Goal: Find specific page/section: Find specific page/section

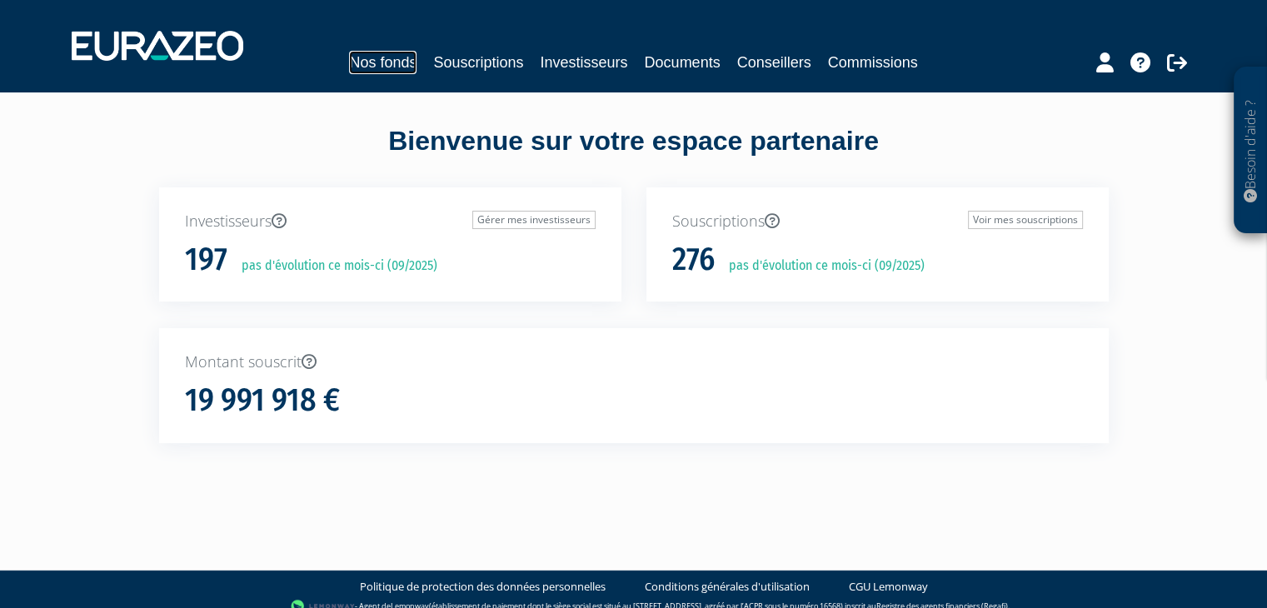
click at [397, 62] on link "Nos fonds" at bounding box center [382, 62] width 67 height 23
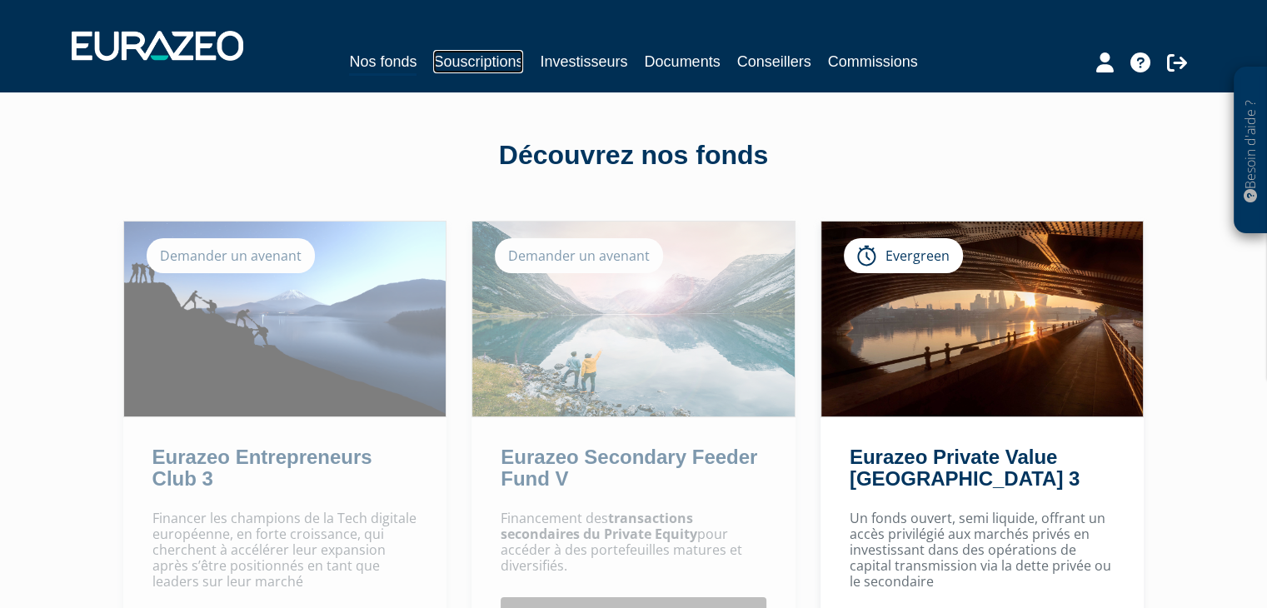
click at [450, 57] on link "Souscriptions" at bounding box center [478, 61] width 90 height 23
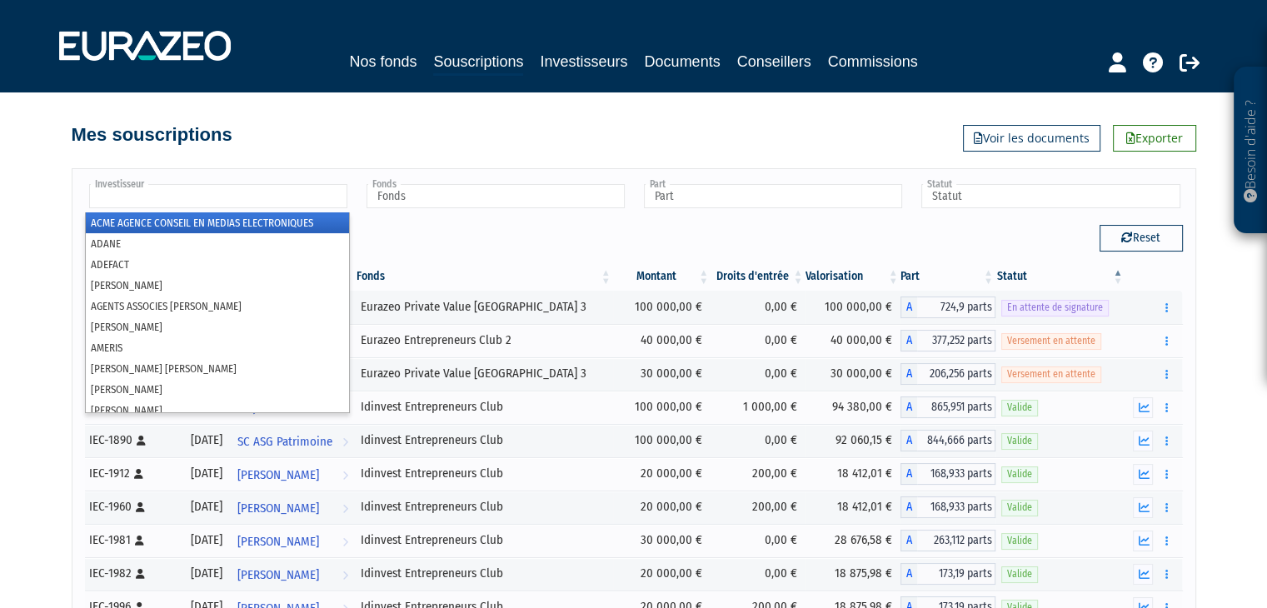
click at [200, 194] on input "text" at bounding box center [218, 196] width 258 height 24
click at [196, 194] on input "text" at bounding box center [218, 196] width 258 height 24
click at [195, 174] on div "Investisseur ACME AGENCE CONSEIL EN MEDIAS ELECTRONIQUES ADANE ADEFACT ADRIEN F…" at bounding box center [634, 438] width 1124 height 540
type input "Investisseur"
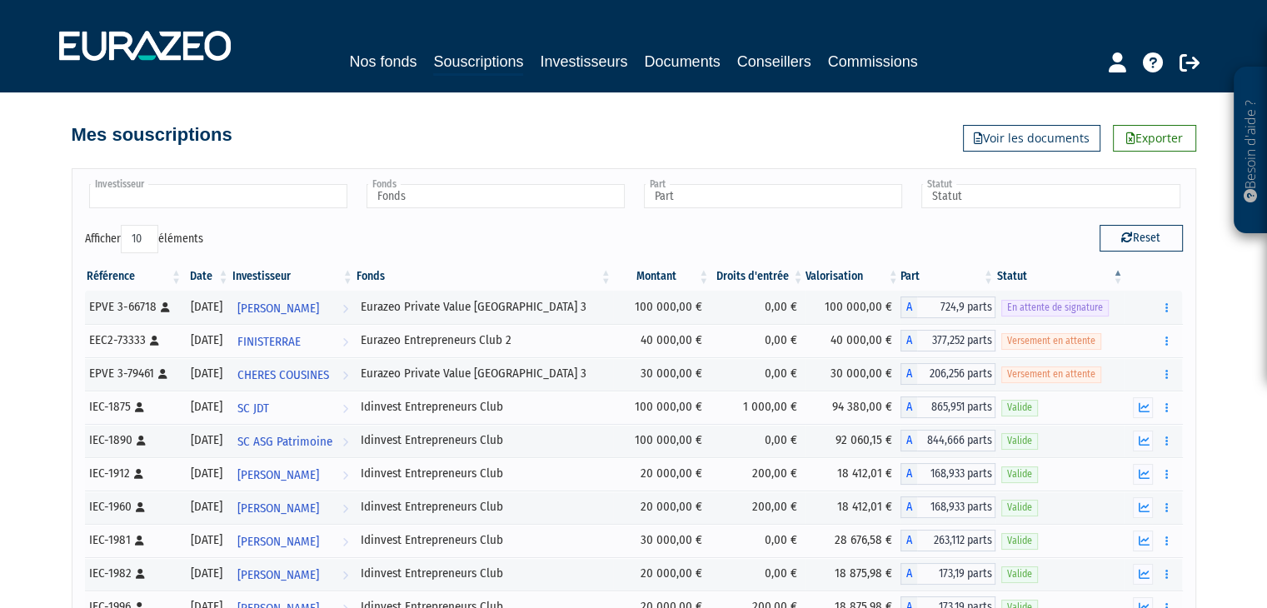
click at [162, 197] on input "text" at bounding box center [218, 196] width 258 height 24
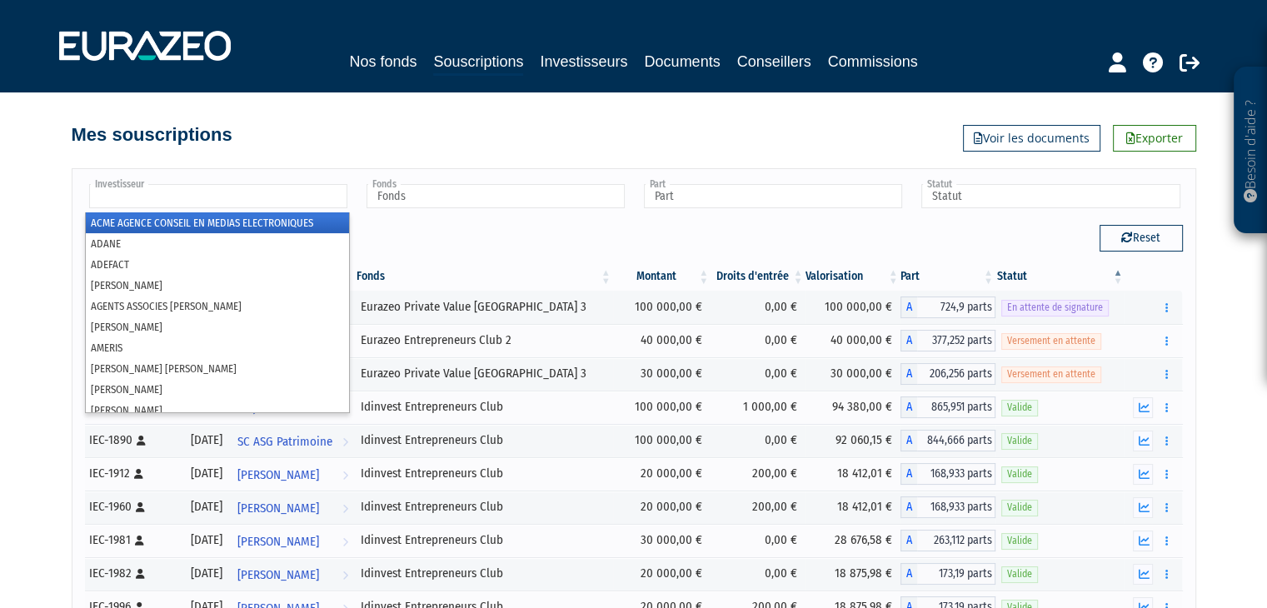
click at [157, 197] on input "text" at bounding box center [218, 196] width 258 height 24
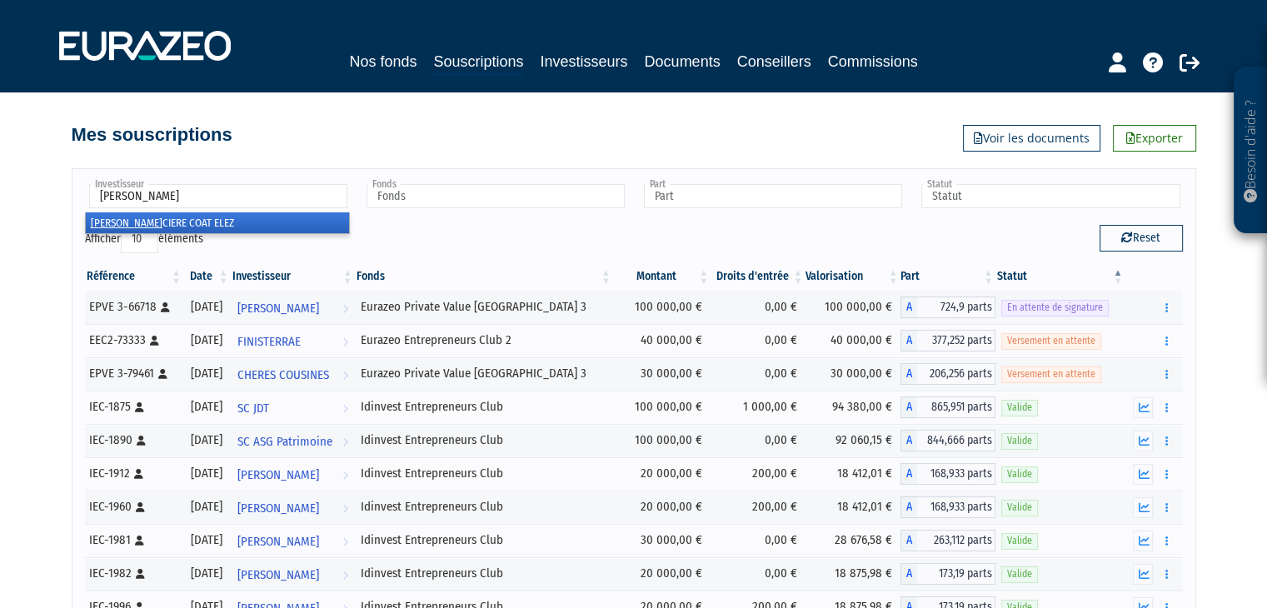
type input "la finan"
click at [297, 222] on li "LA FINAN CIERE COAT ELEZ" at bounding box center [217, 222] width 263 height 21
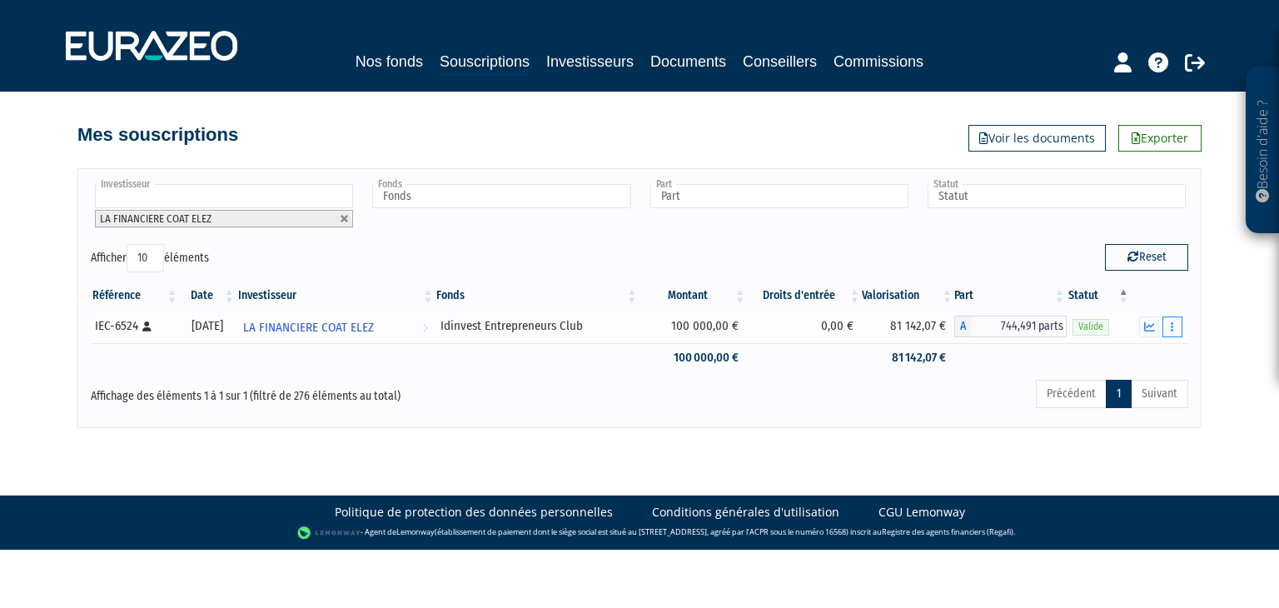
click at [1168, 326] on button "button" at bounding box center [1173, 327] width 20 height 21
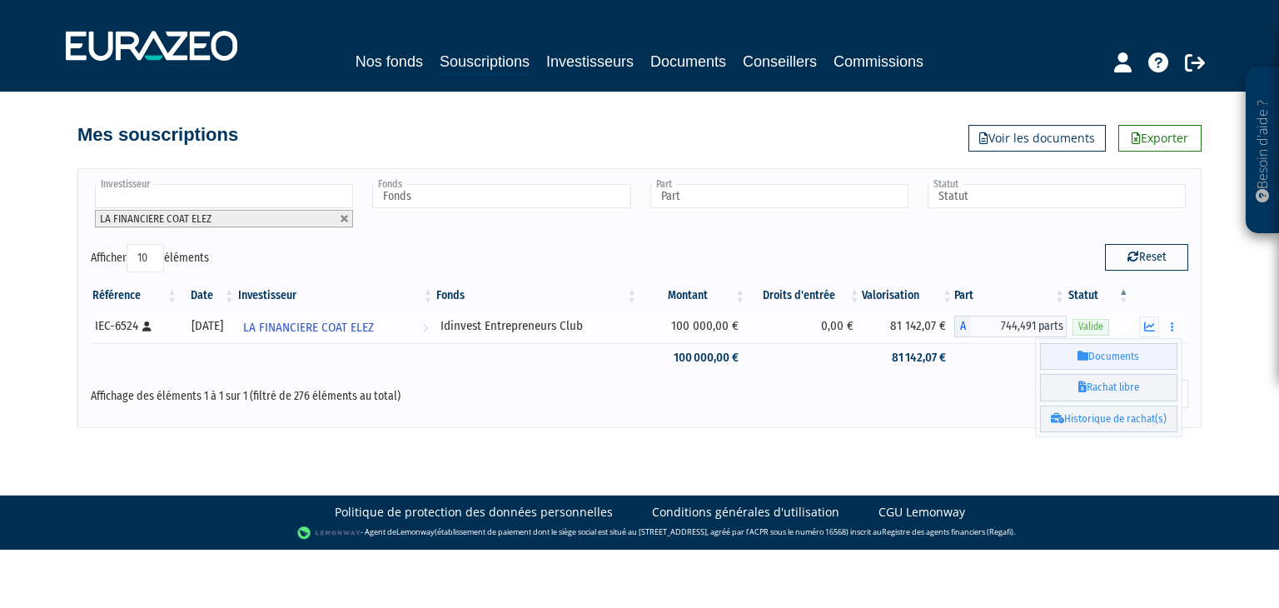
click at [1100, 358] on link "Documents" at bounding box center [1108, 356] width 137 height 27
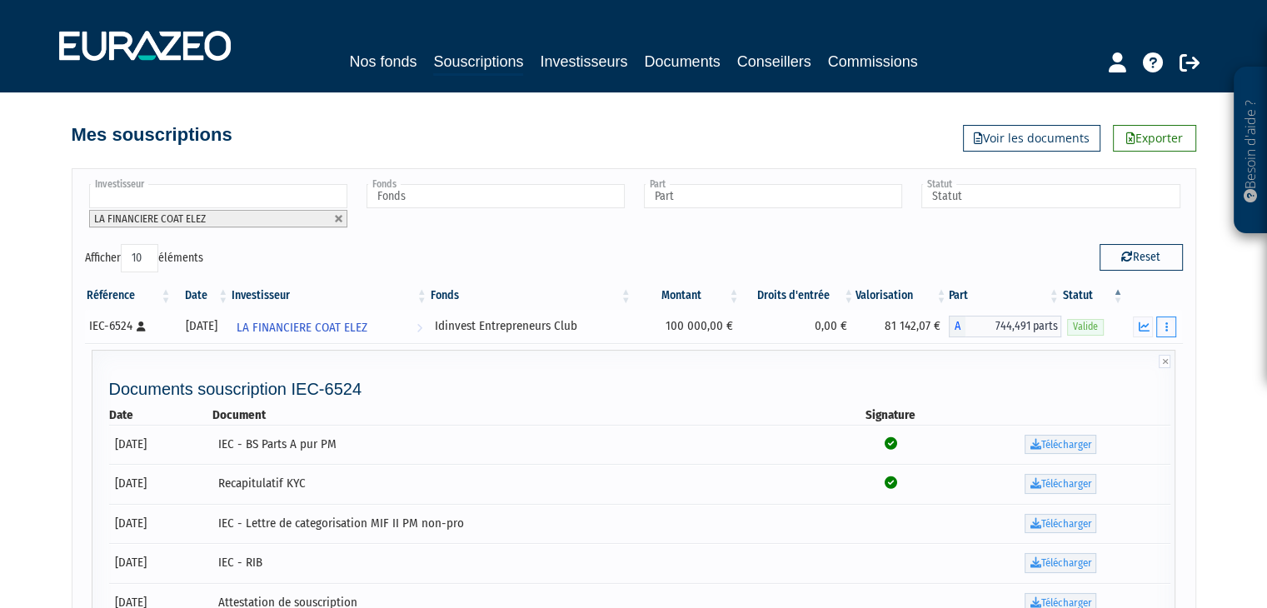
click at [1173, 330] on button "button" at bounding box center [1166, 327] width 20 height 21
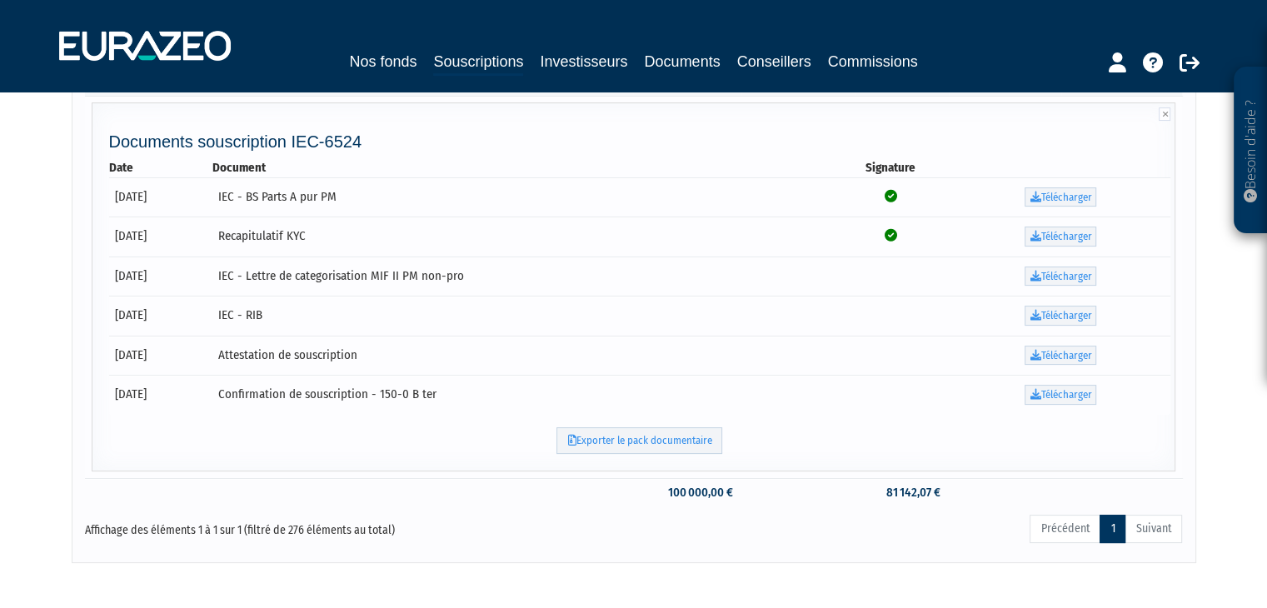
scroll to position [250, 0]
click at [1224, 323] on div "Besoin d'aide ? × J'ai besoin d'aide Si vous avez une question à propos du fonc…" at bounding box center [633, 155] width 1267 height 810
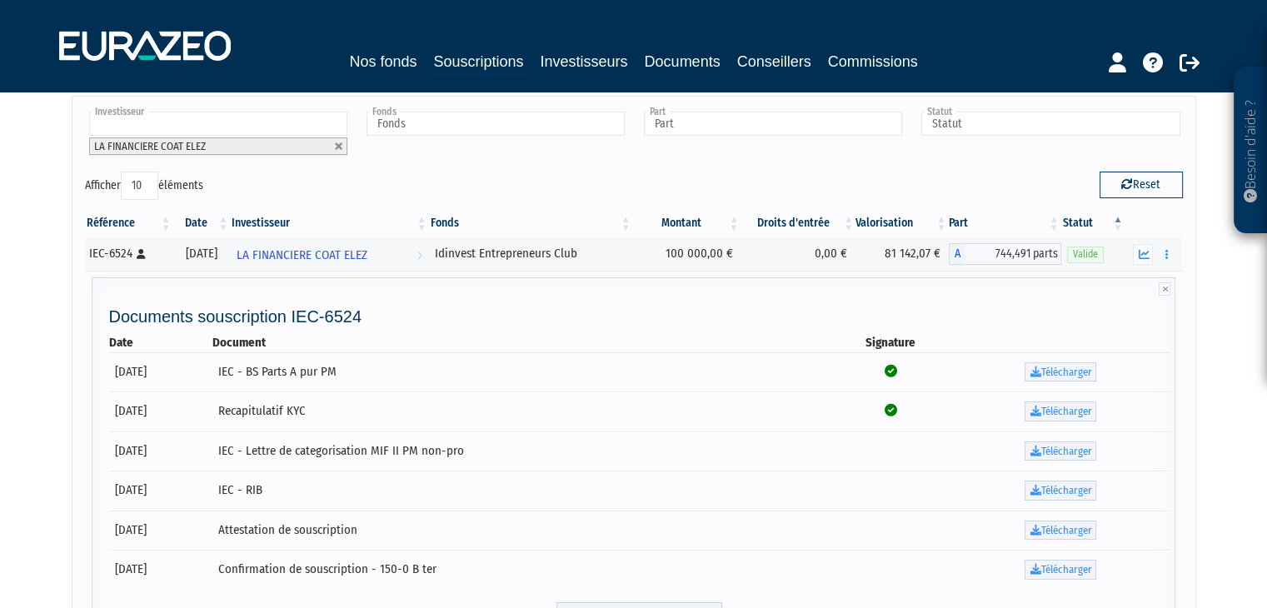
scroll to position [69, 0]
